Goal: Information Seeking & Learning: Learn about a topic

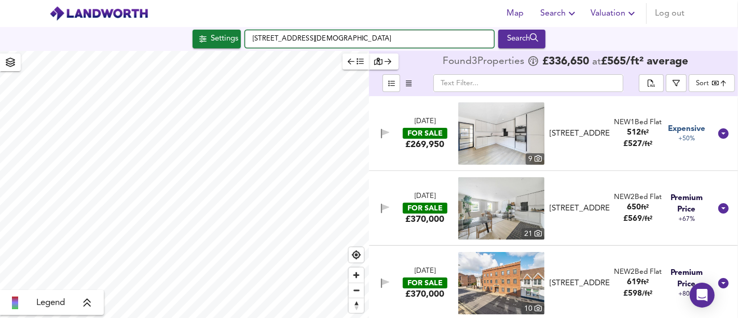
drag, startPoint x: 383, startPoint y: 42, endPoint x: 235, endPoint y: 31, distance: 148.3
click at [235, 31] on div "Settings [STREET_ADDRESS][DEMOGRAPHIC_DATA] Search" at bounding box center [369, 39] width 738 height 19
paste input "[STREET_ADDRESS][PERSON_NAME]"
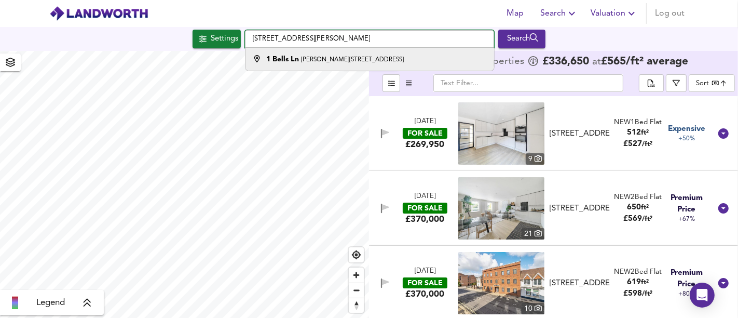
type input "[STREET_ADDRESS][PERSON_NAME]"
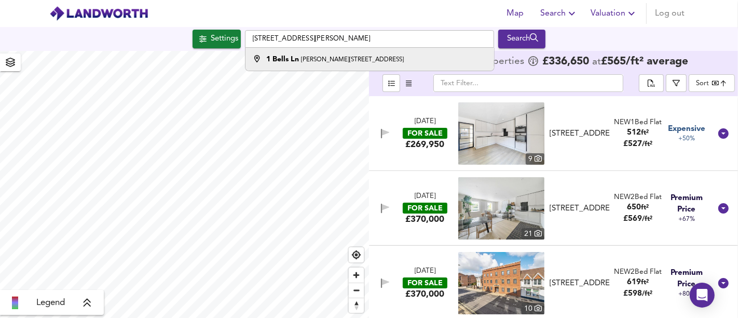
click at [330, 60] on small "[PERSON_NAME][STREET_ADDRESS]" at bounding box center [352, 60] width 103 height 6
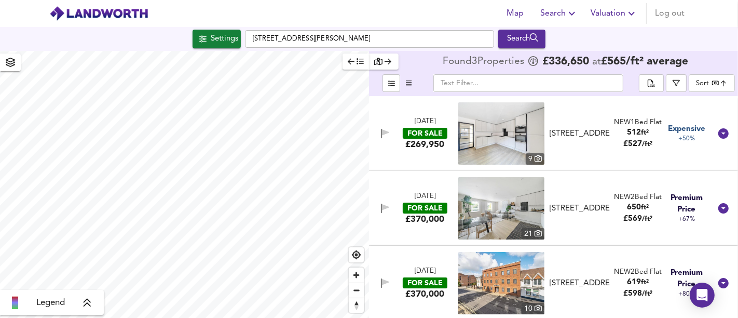
type input "1387"
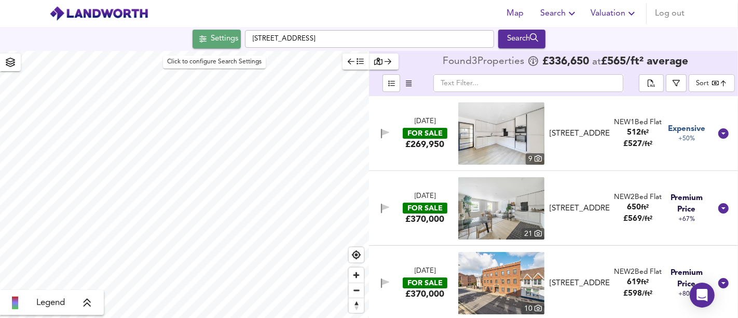
click at [221, 44] on div "Settings" at bounding box center [224, 38] width 27 height 13
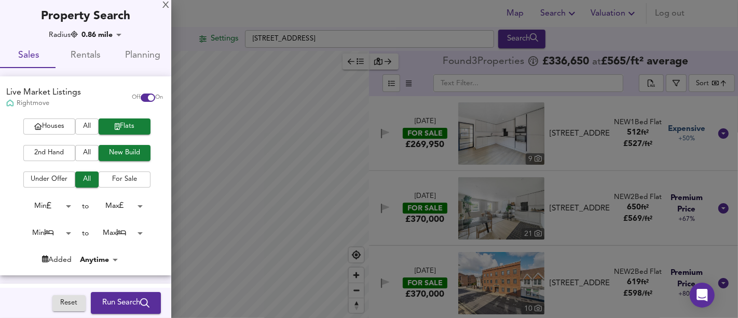
click at [83, 125] on span "All" at bounding box center [86, 126] width 13 height 12
click at [87, 156] on span "All" at bounding box center [86, 153] width 13 height 12
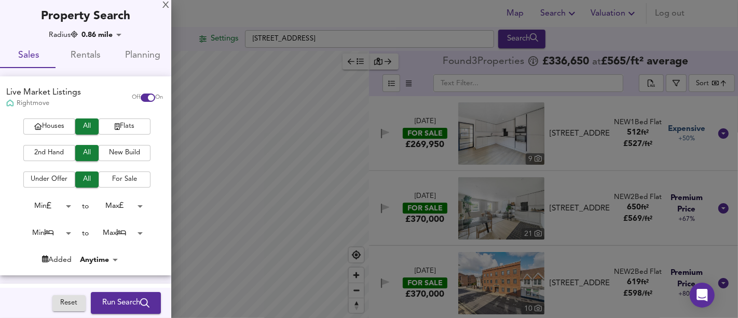
click at [127, 291] on div "Reset Run Search Please enable at least one data source to run a search" at bounding box center [111, 302] width 119 height 30
click at [130, 301] on span "Run Search" at bounding box center [125, 302] width 47 height 13
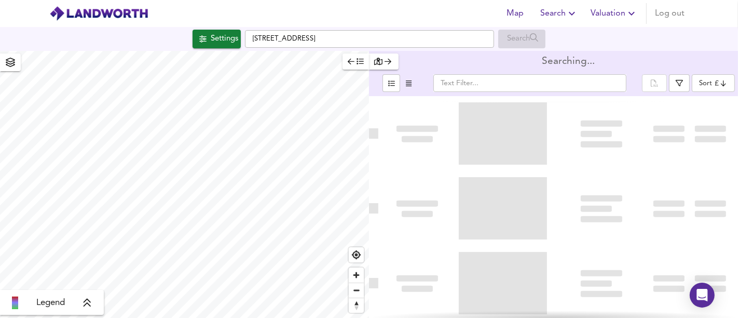
type input "bestdeal"
